Goal: Find specific page/section: Find specific page/section

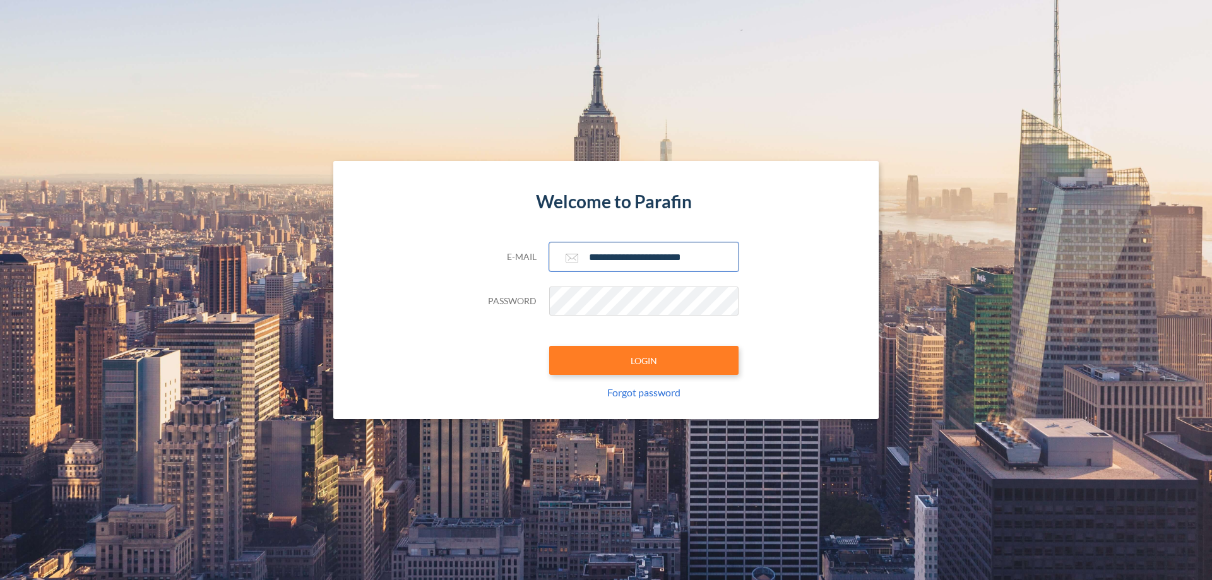
type input "**********"
click at [644, 360] on button "LOGIN" at bounding box center [643, 360] width 189 height 29
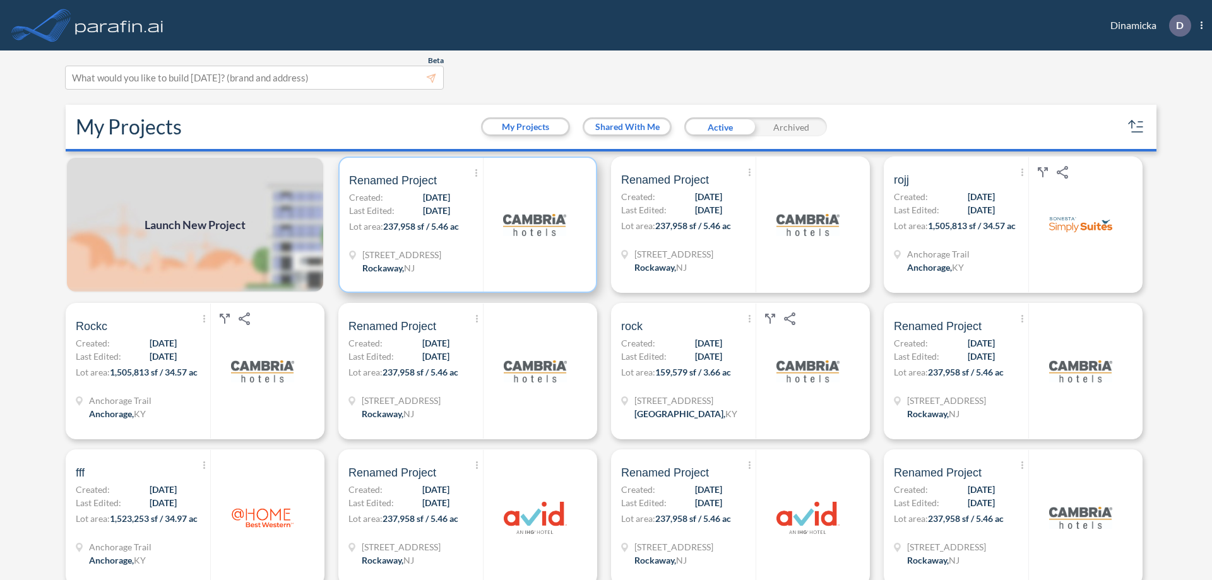
scroll to position [3, 0]
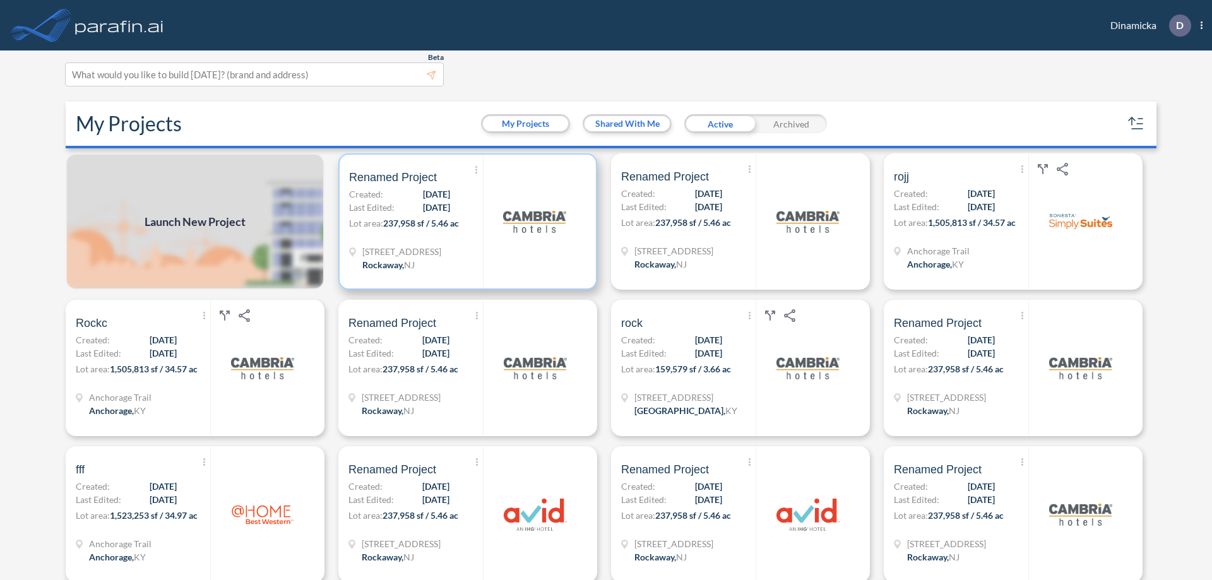
click at [465, 222] on p "Lot area: 237,958 sf / 5.46 ac" at bounding box center [416, 226] width 134 height 18
